Goal: Task Accomplishment & Management: Complete application form

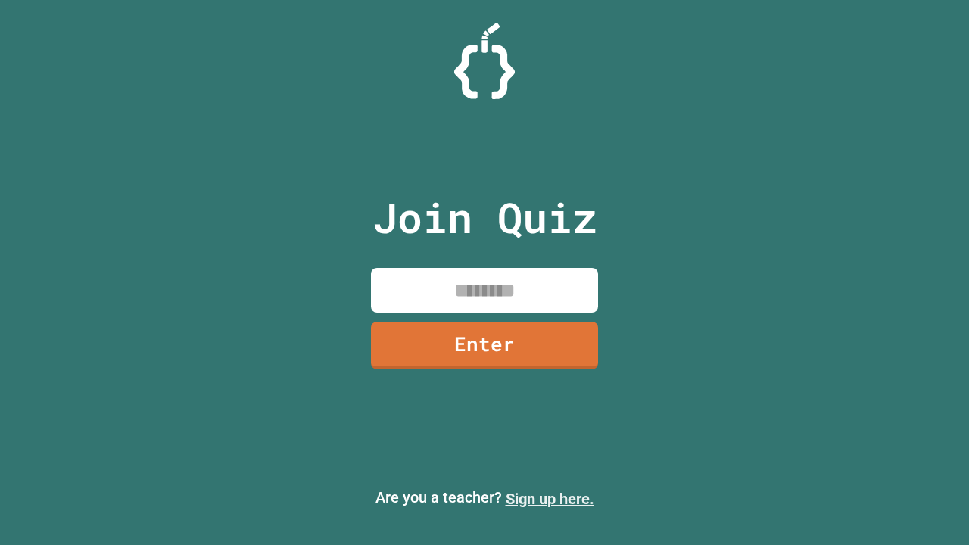
click at [550, 499] on link "Sign up here." at bounding box center [550, 499] width 89 height 18
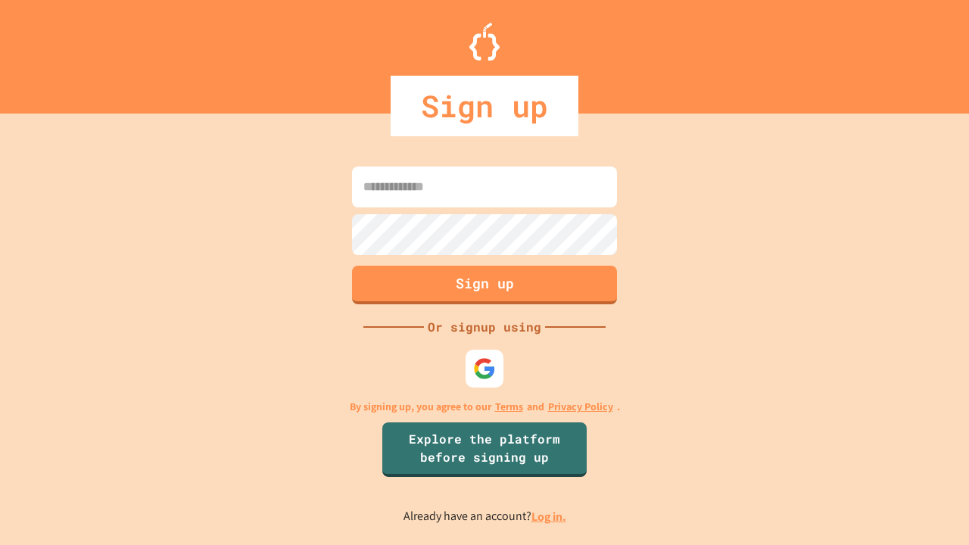
click at [550, 516] on link "Log in." at bounding box center [548, 517] width 35 height 16
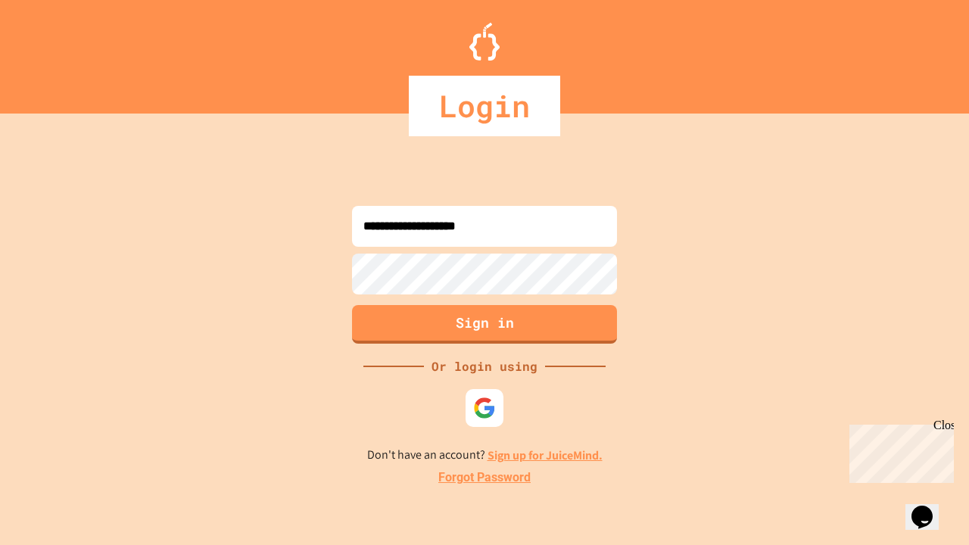
type input "**********"
